Goal: Task Accomplishment & Management: Use online tool/utility

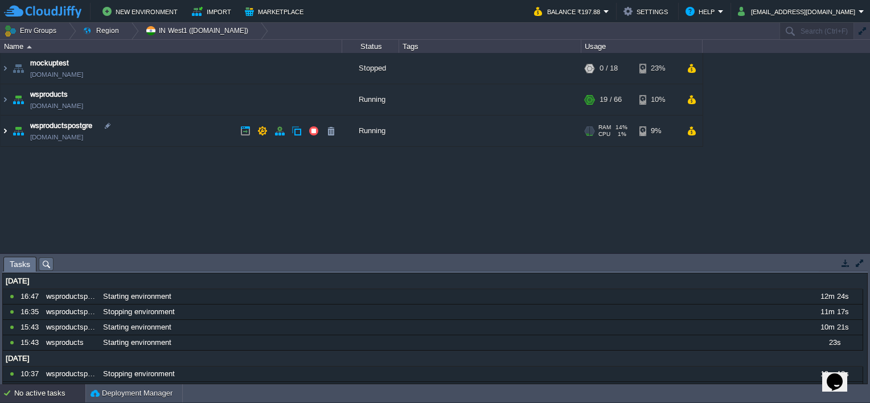
click at [5, 130] on img at bounding box center [5, 131] width 9 height 31
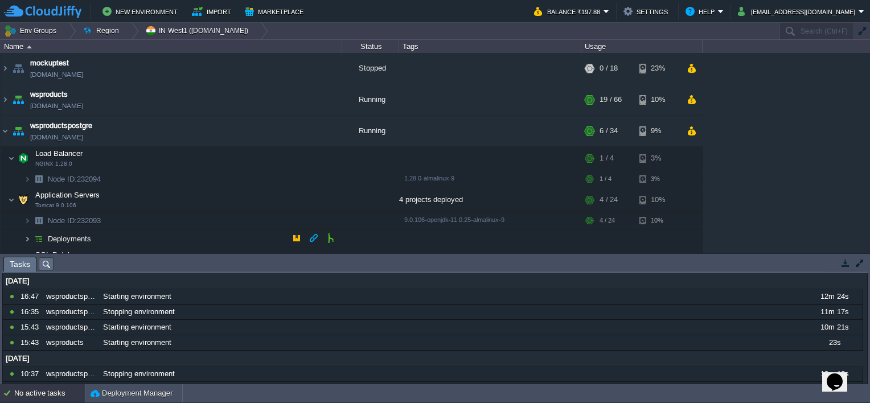
click at [27, 235] on img at bounding box center [27, 239] width 7 height 18
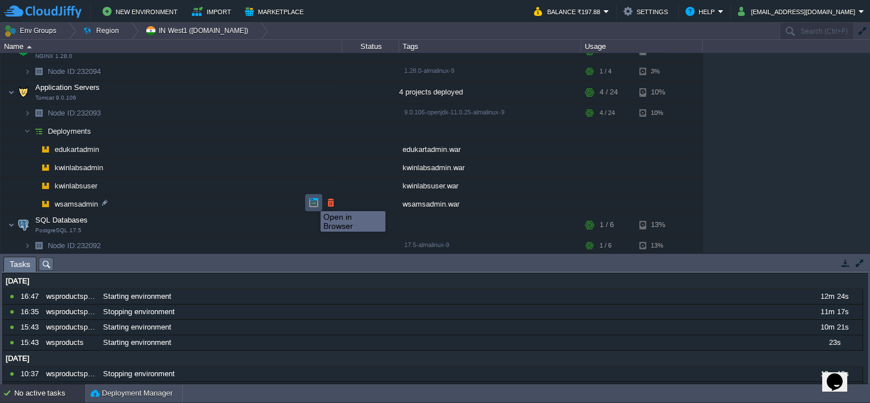
click at [312, 201] on button "button" at bounding box center [314, 203] width 10 height 10
click at [294, 129] on button "button" at bounding box center [297, 130] width 10 height 10
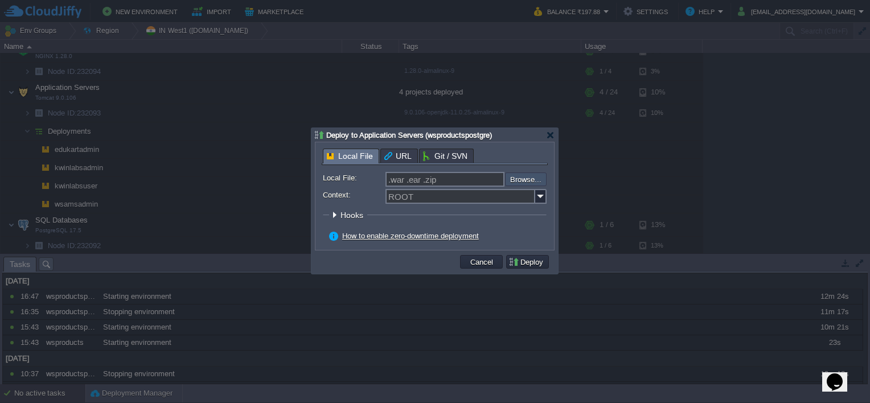
click at [519, 184] on input "file" at bounding box center [475, 180] width 144 height 14
type input "C:\fakepath\wsamsadmin.war"
type input "wsamsadmin.war"
click at [539, 200] on img at bounding box center [540, 196] width 11 height 15
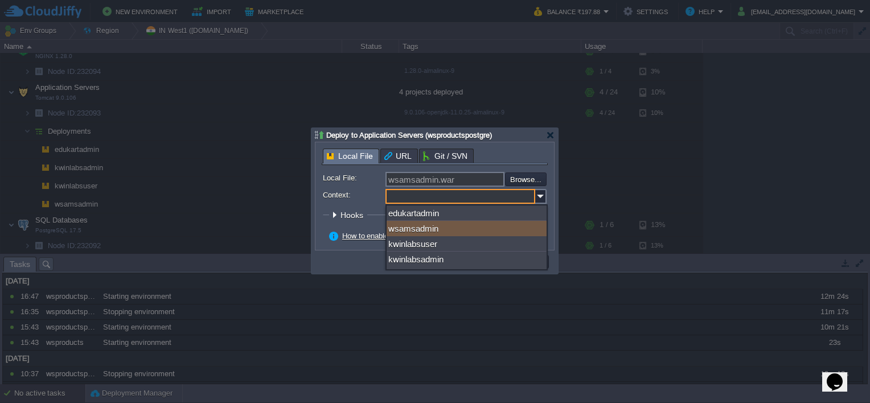
click at [465, 221] on div "wsamsadmin" at bounding box center [467, 228] width 160 height 15
type input "wsamsadmin"
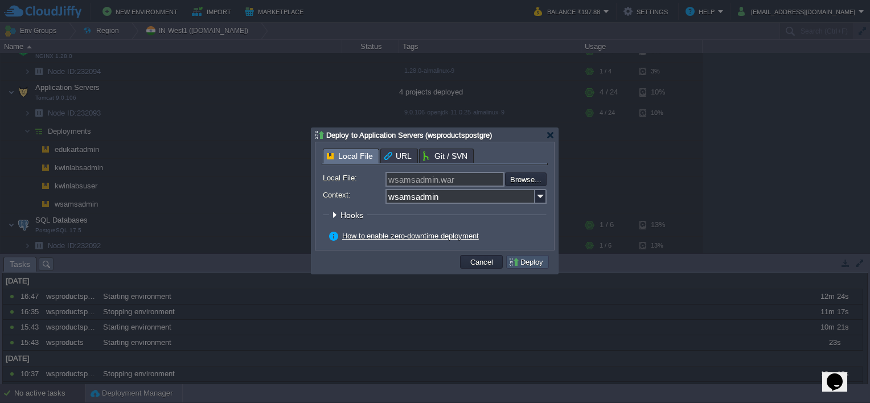
click at [533, 263] on button "Deploy" at bounding box center [527, 262] width 38 height 10
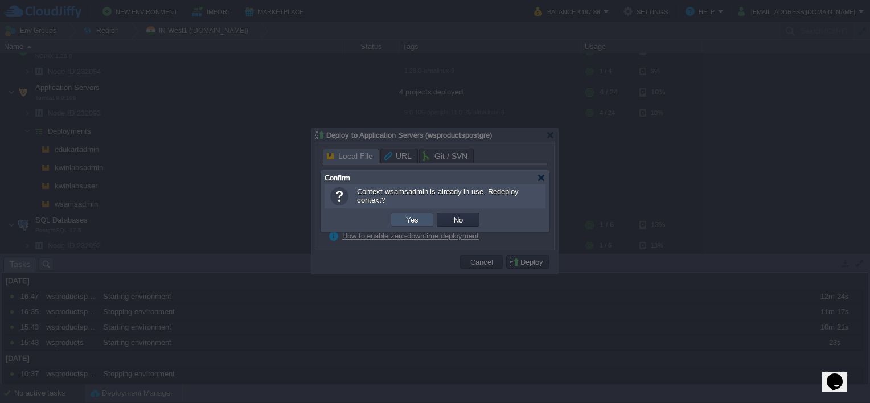
click at [408, 222] on button "Yes" at bounding box center [412, 220] width 19 height 10
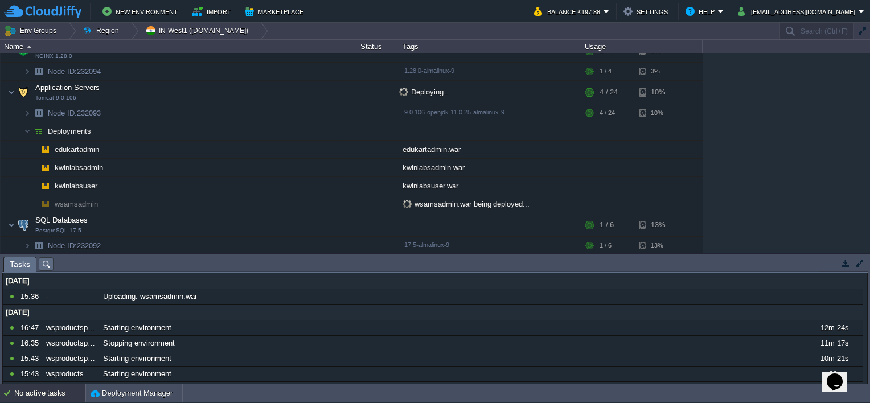
scroll to position [0, 0]
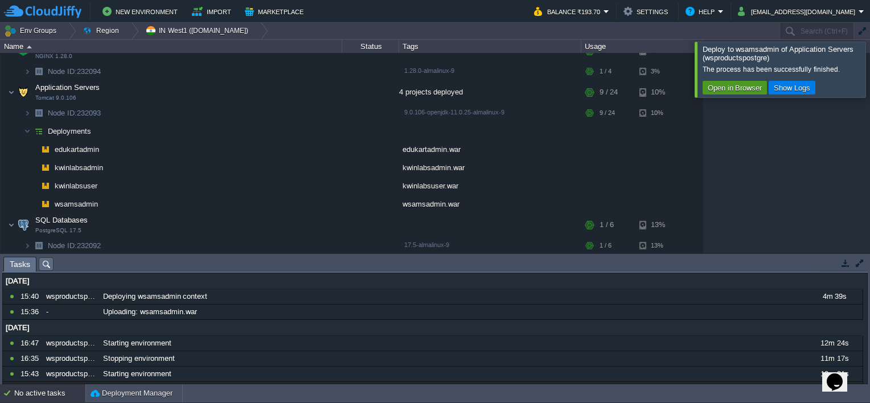
click at [754, 87] on button "Open in Browser" at bounding box center [734, 88] width 61 height 10
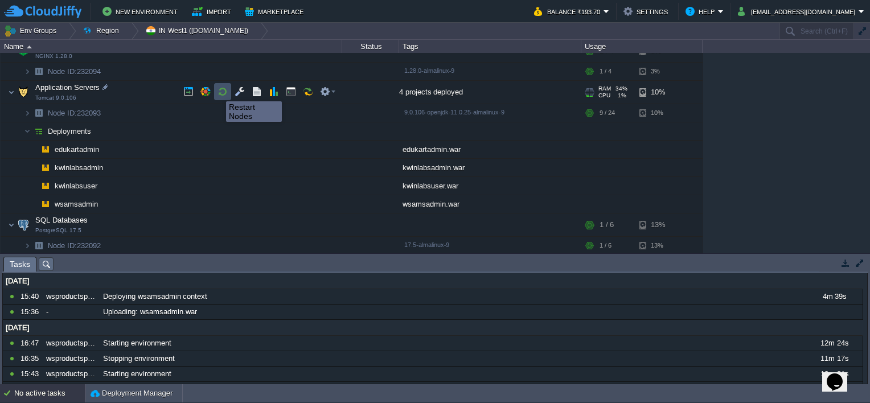
click at [218, 91] on button "button" at bounding box center [223, 92] width 10 height 10
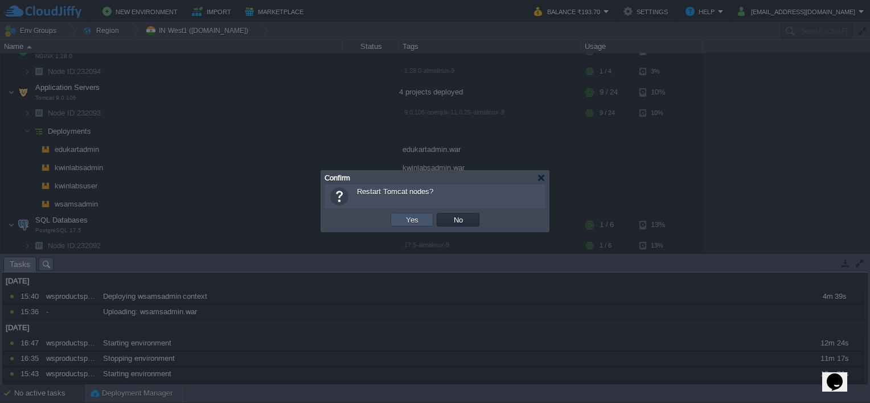
click at [408, 222] on button "Yes" at bounding box center [412, 220] width 19 height 10
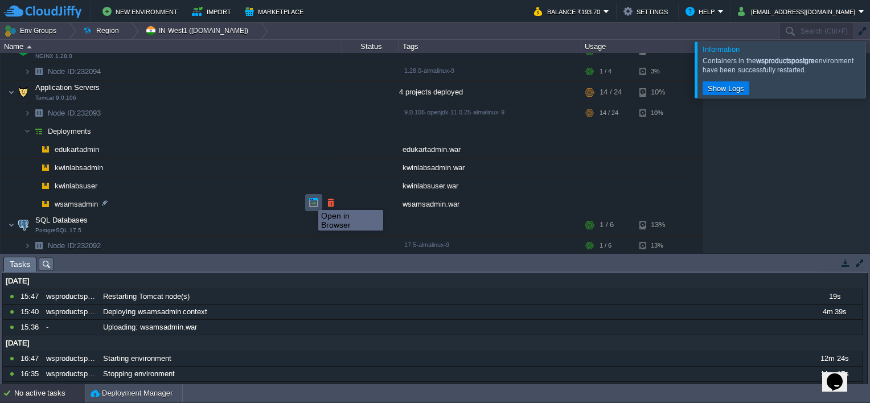
click at [310, 200] on button "button" at bounding box center [314, 203] width 10 height 10
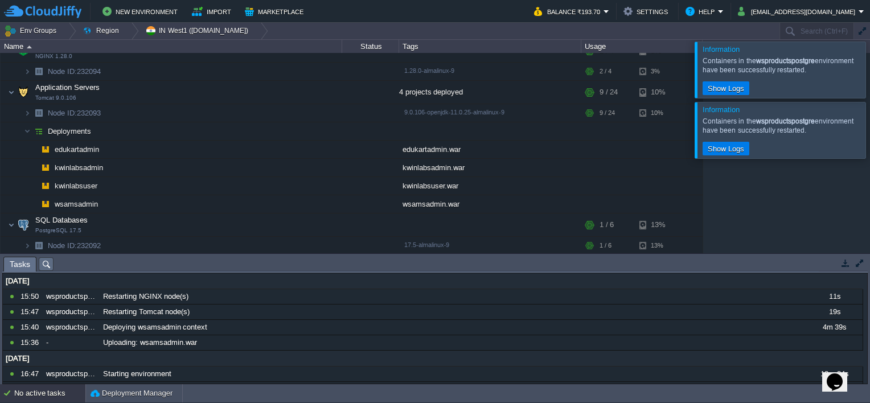
scroll to position [96, 0]
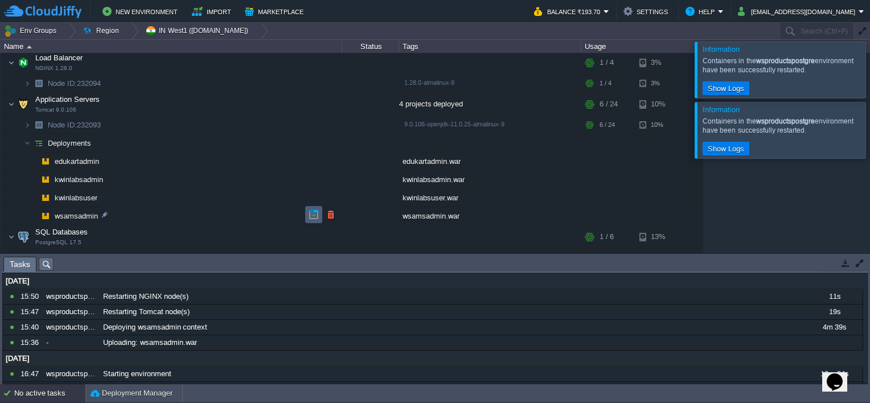
click at [307, 215] on td at bounding box center [313, 214] width 17 height 17
click at [869, 68] on div at bounding box center [884, 70] width 0 height 56
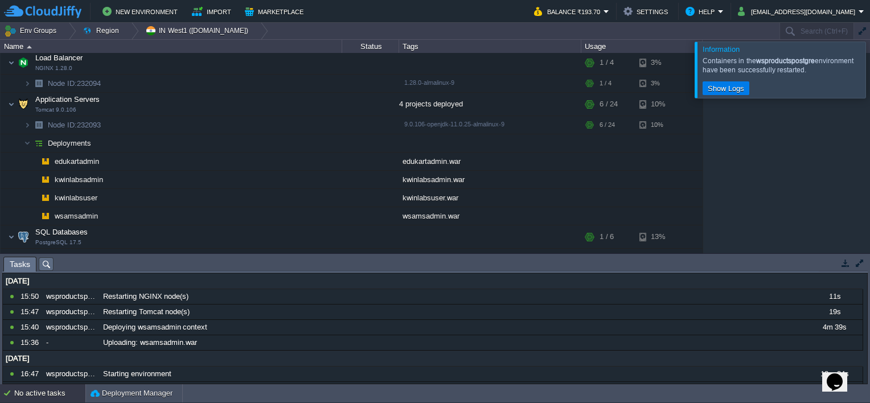
click at [869, 75] on div at bounding box center [884, 70] width 0 height 56
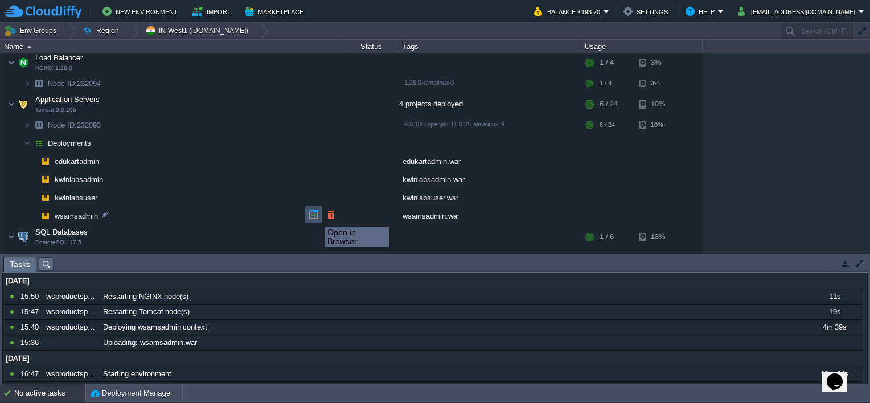
click at [316, 216] on button "button" at bounding box center [314, 215] width 10 height 10
click at [317, 197] on button "button" at bounding box center [314, 196] width 10 height 10
click at [313, 207] on td at bounding box center [313, 214] width 17 height 17
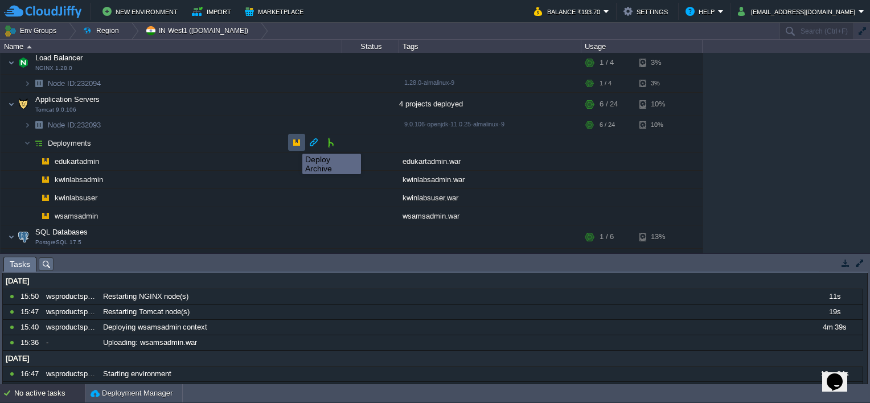
click at [294, 143] on button "button" at bounding box center [297, 142] width 10 height 10
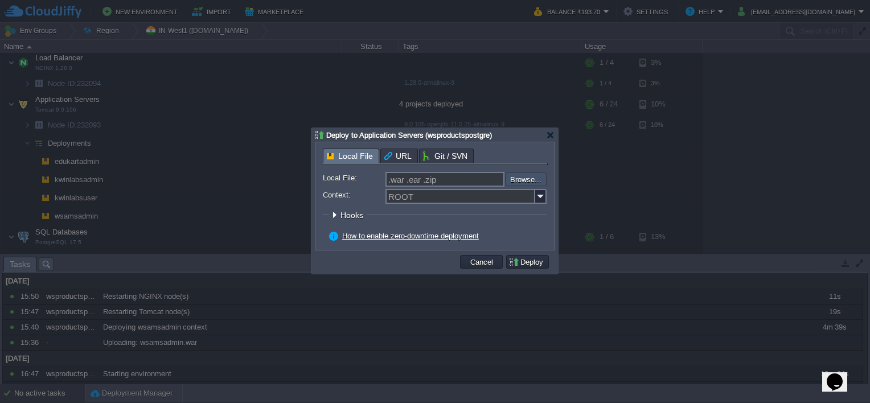
click at [530, 177] on input "file" at bounding box center [475, 180] width 144 height 14
type input "C:\fakepath\wsamsadmin.war"
type input "wsamsadmin.war"
click at [545, 194] on img at bounding box center [540, 196] width 11 height 15
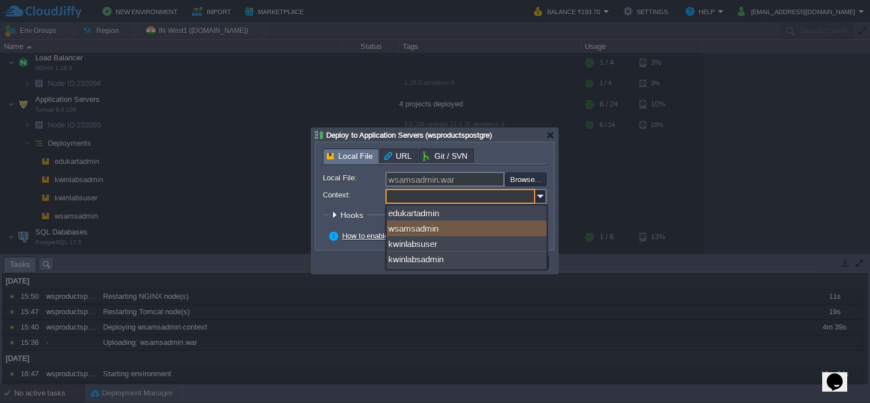
click at [440, 232] on div "wsamsadmin" at bounding box center [467, 228] width 160 height 15
type input "wsamsadmin"
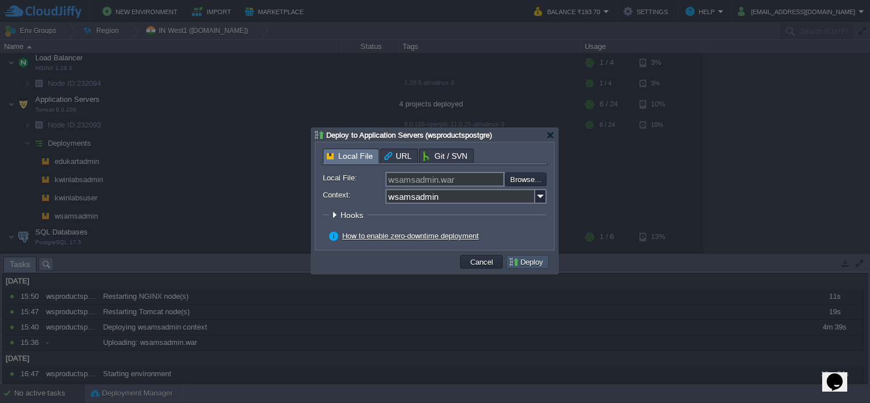
click at [526, 261] on button "Deploy" at bounding box center [527, 262] width 38 height 10
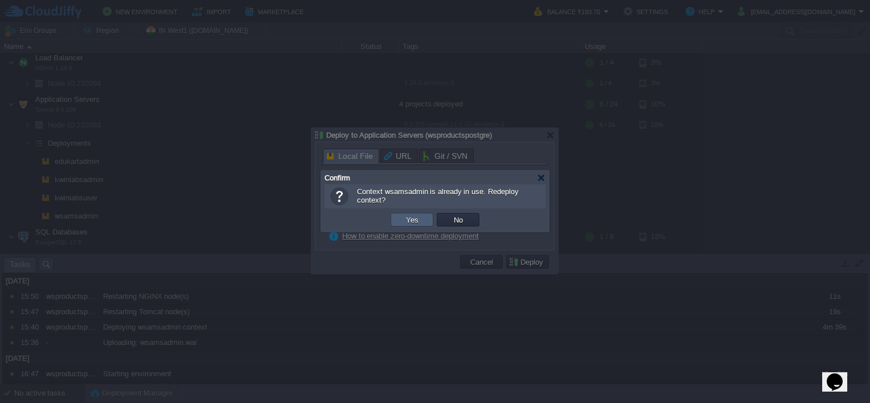
click at [426, 220] on td "Yes" at bounding box center [412, 220] width 43 height 14
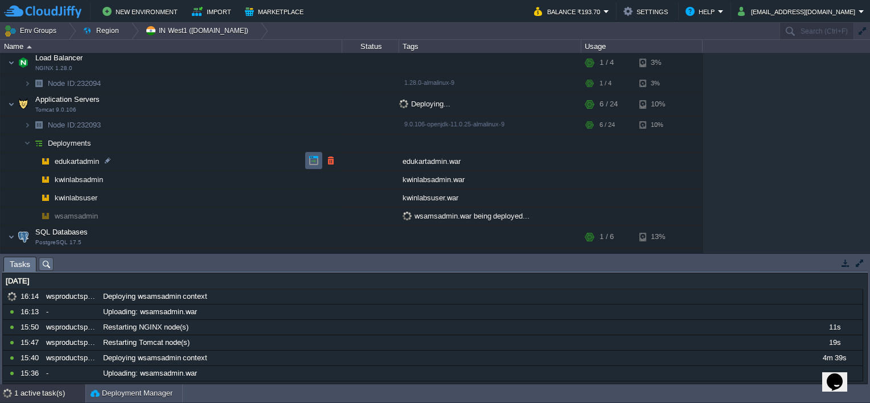
click at [306, 164] on td at bounding box center [313, 160] width 17 height 17
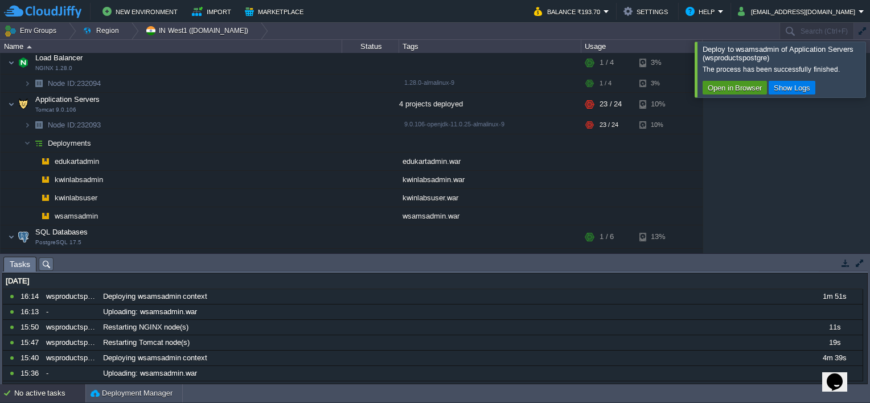
click at [727, 87] on button "Open in Browser" at bounding box center [734, 88] width 61 height 10
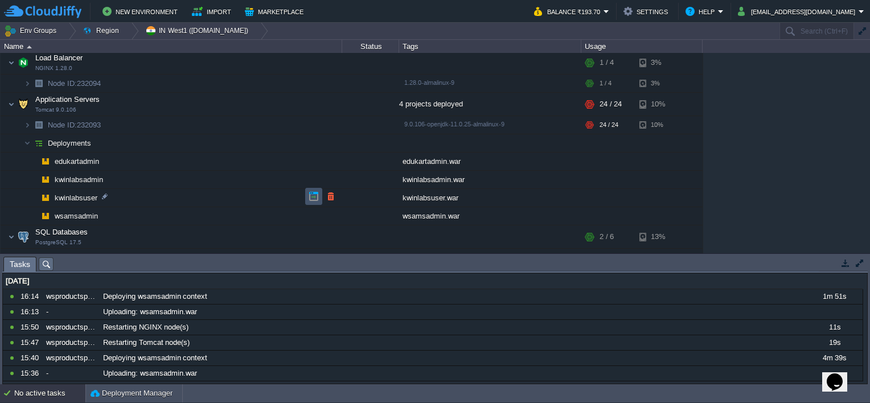
click at [315, 197] on button "button" at bounding box center [314, 196] width 10 height 10
click at [310, 207] on td at bounding box center [313, 214] width 17 height 17
